Goal: Find specific page/section: Find specific page/section

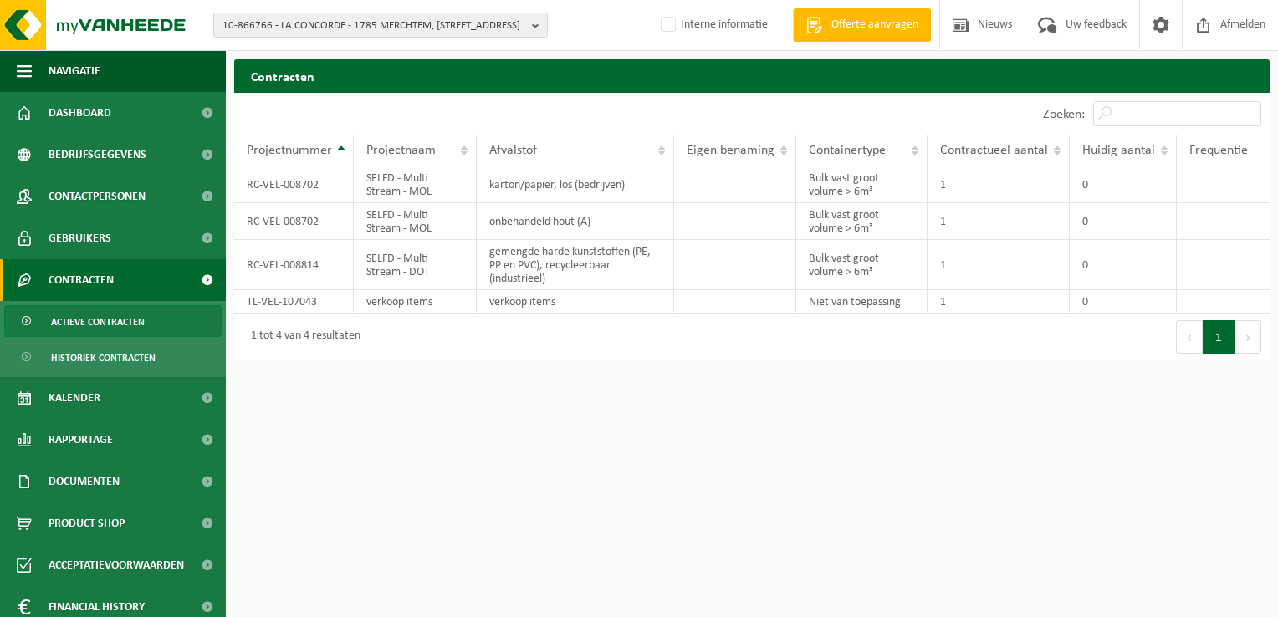
click at [248, 28] on span "10-866766 - LA CONCORDE - 1785 MERCHTEM, BRUSSELSESTEENWEG 192" at bounding box center [373, 25] width 303 height 25
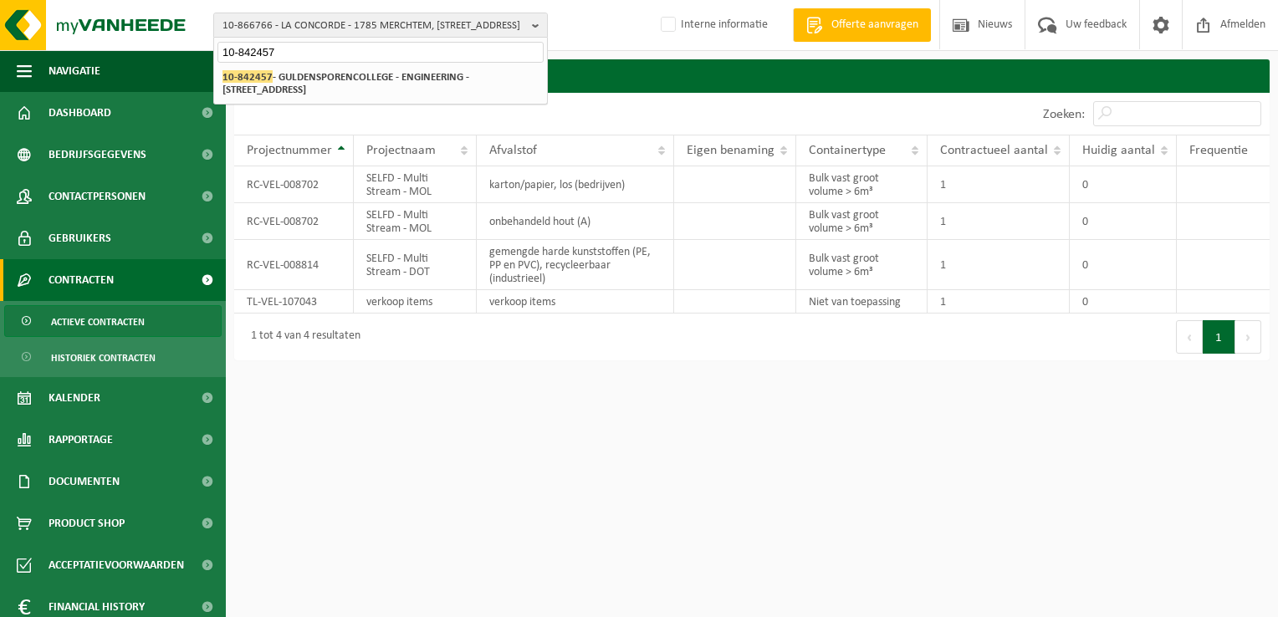
type input "10-842457"
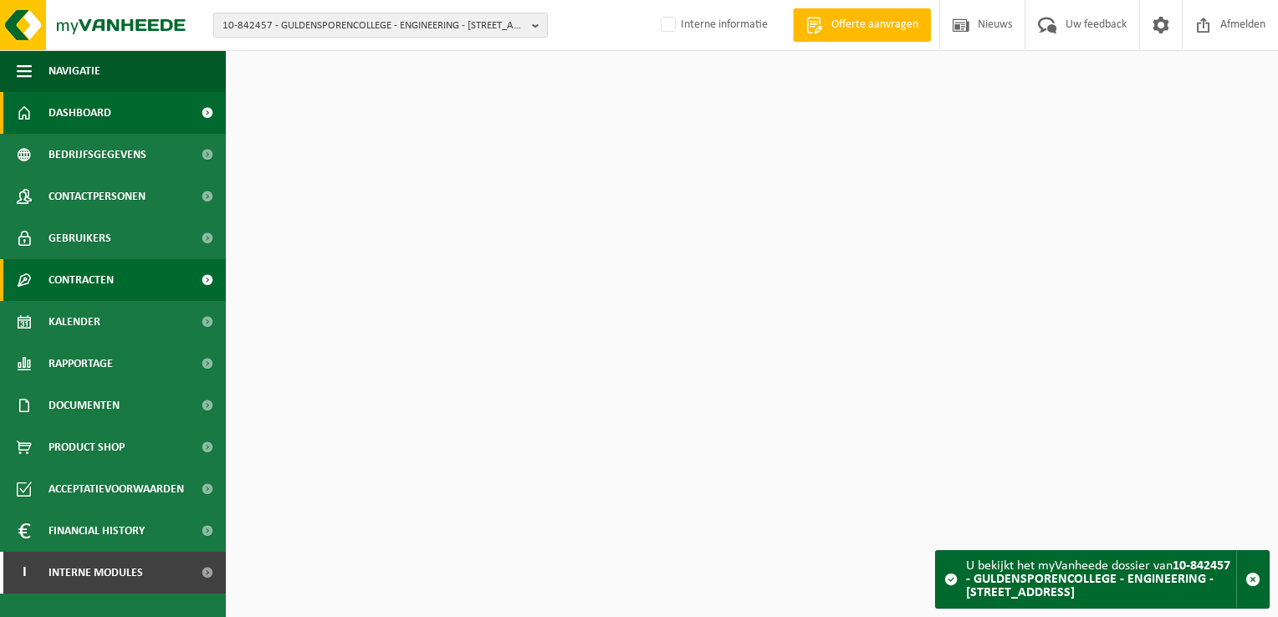
click at [79, 273] on span "Contracten" at bounding box center [81, 280] width 65 height 42
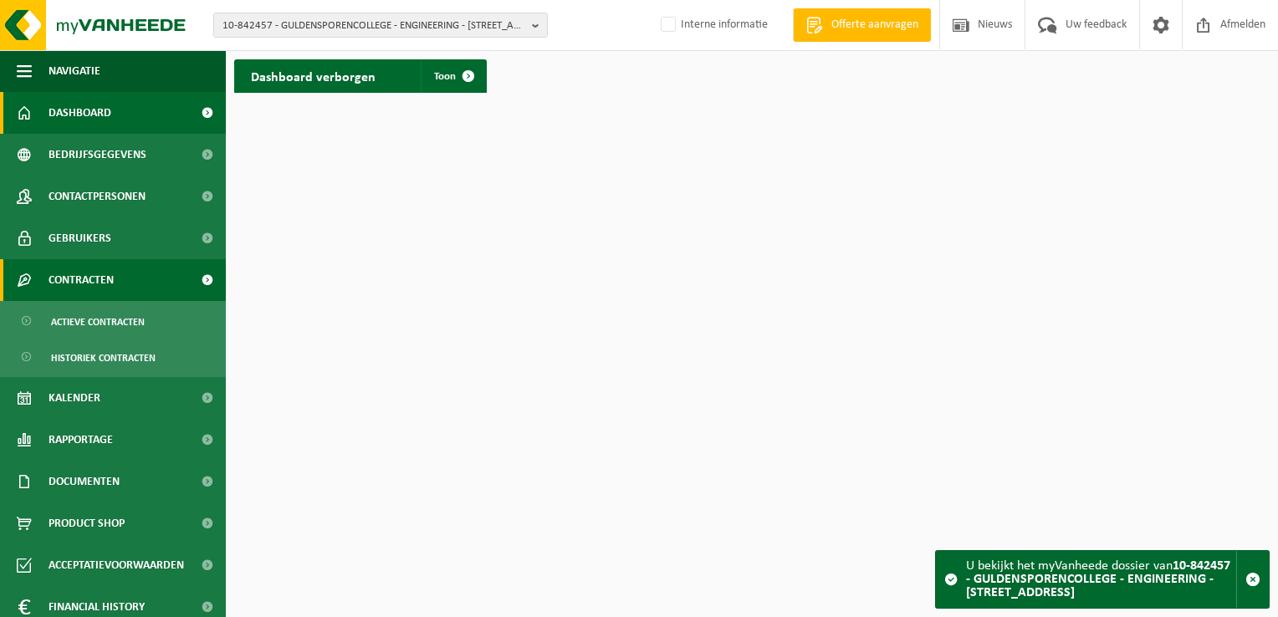
click at [89, 278] on span "Contracten" at bounding box center [81, 280] width 65 height 42
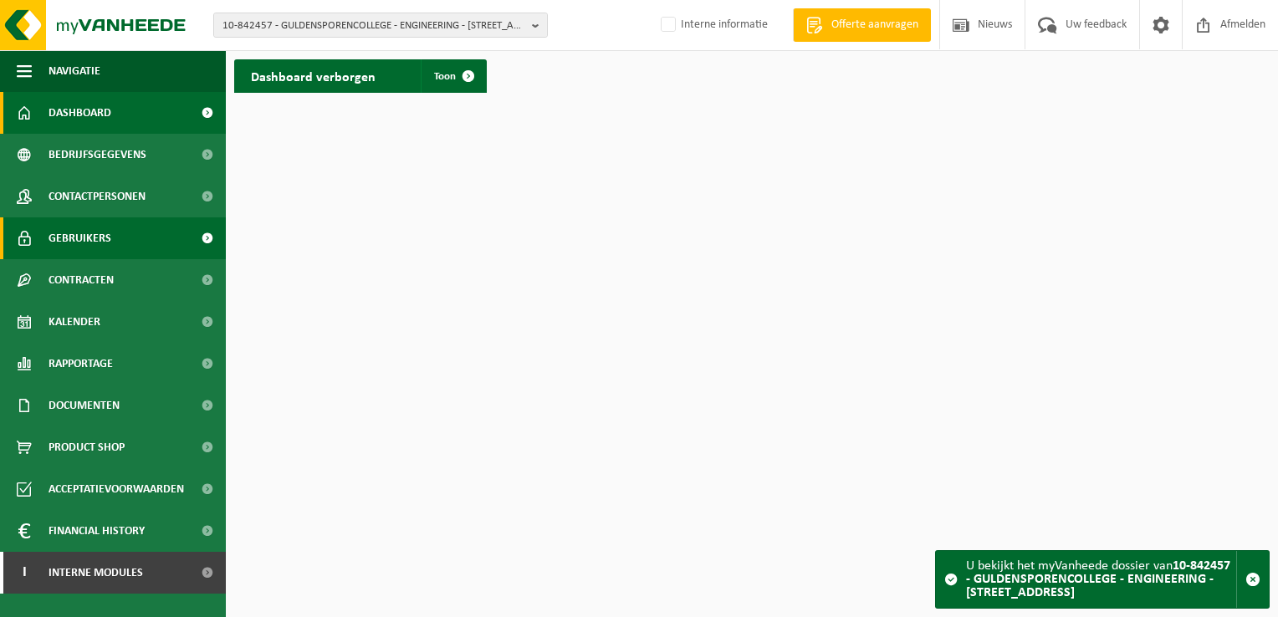
click at [92, 235] on span "Gebruikers" at bounding box center [80, 238] width 63 height 42
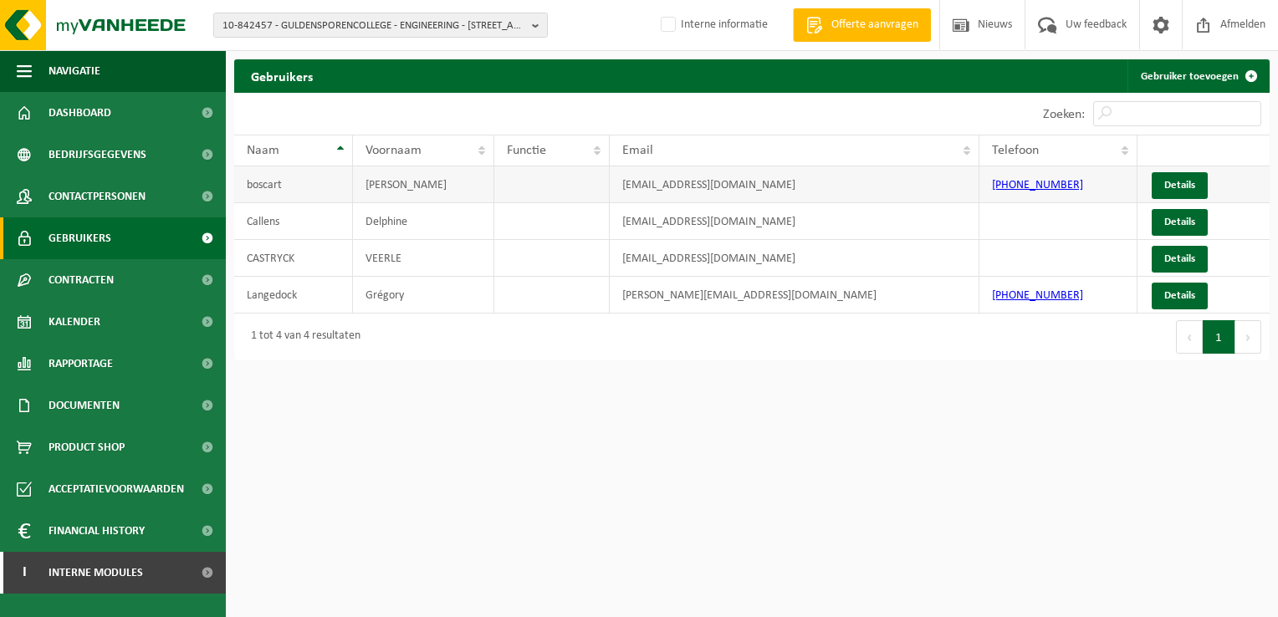
drag, startPoint x: 839, startPoint y: 187, endPoint x: 570, endPoint y: 178, distance: 269.5
click at [570, 178] on tr "boscart Ellen ellen.boscart2@guldensporencollege.be +32 56 21 23 01 Details" at bounding box center [751, 184] width 1035 height 37
copy tr "ellen.boscart2@guldensporencollege.be"
click at [860, 483] on html "10-842457 - GULDENSPORENCOLLEGE - ENGINEERING - 8500 KORTRIJK, BEEKSTRAAT 21 10…" at bounding box center [639, 308] width 1278 height 617
